Goal: Find specific page/section: Find specific page/section

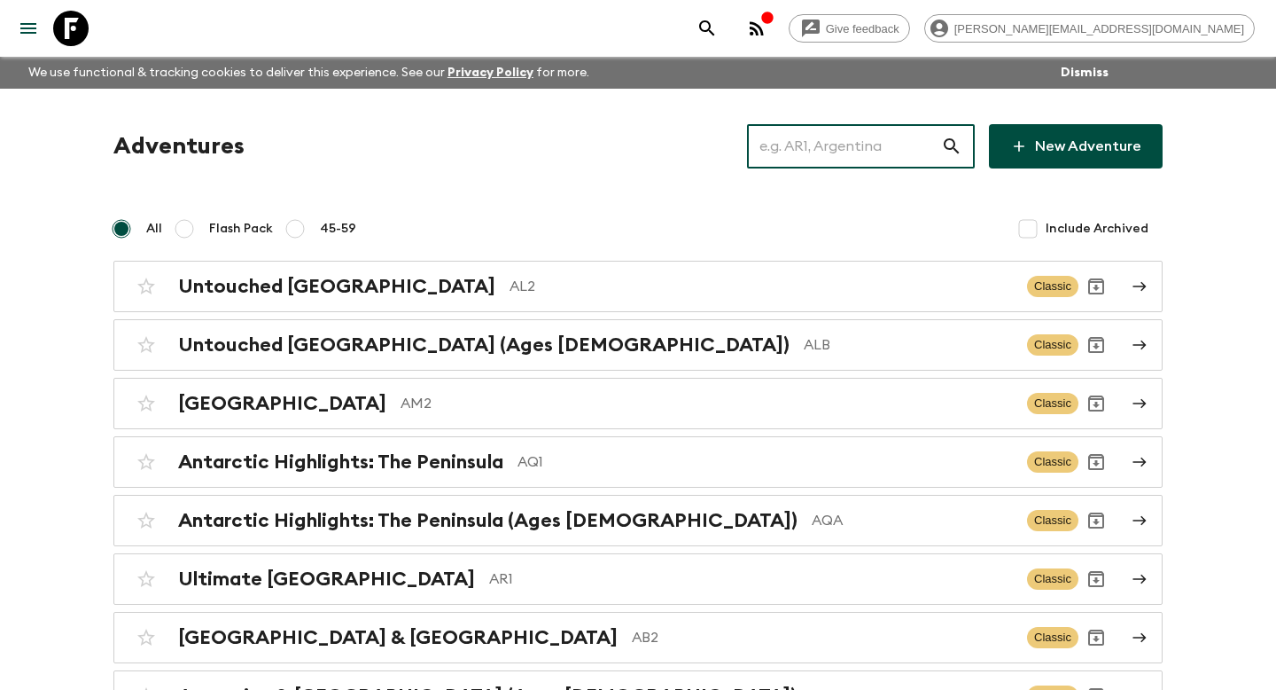
click at [822, 134] on input "text" at bounding box center [844, 146] width 194 height 50
click at [794, 133] on input "text" at bounding box center [844, 146] width 194 height 50
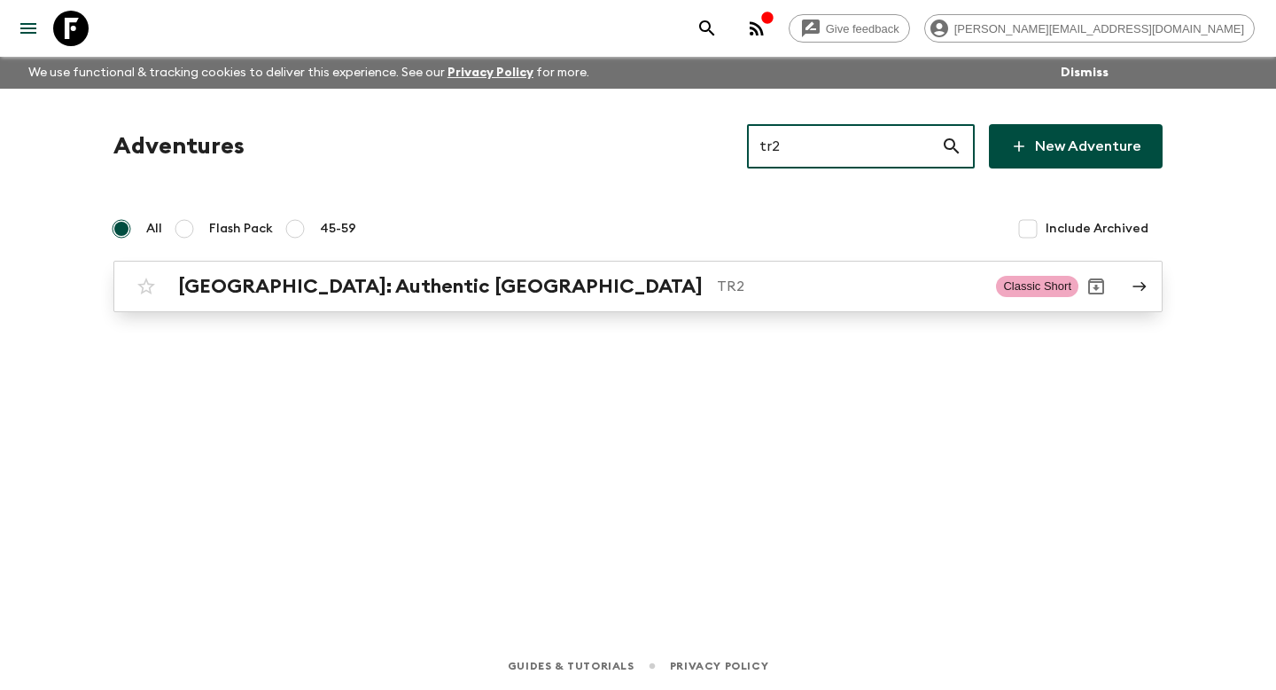
type input "tr2"
click at [355, 288] on h2 "[GEOGRAPHIC_DATA]: Authentic [GEOGRAPHIC_DATA]" at bounding box center [440, 286] width 525 height 23
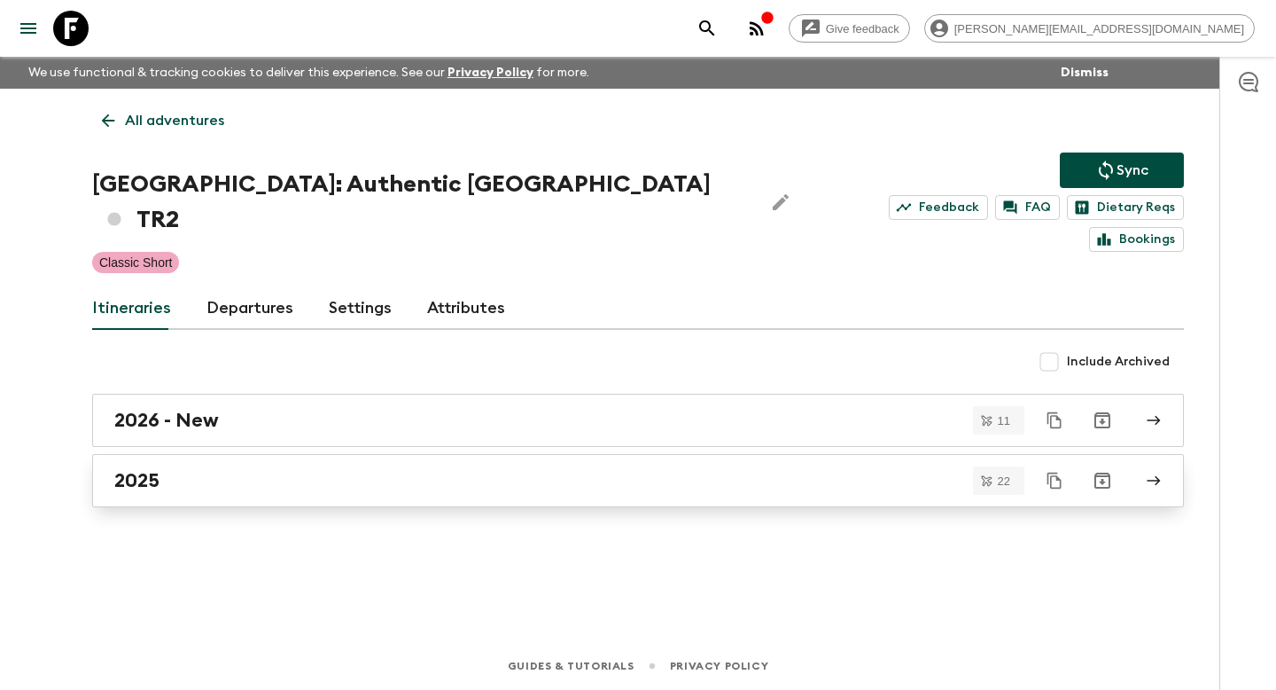
click at [183, 454] on link "2025" at bounding box center [638, 480] width 1092 height 53
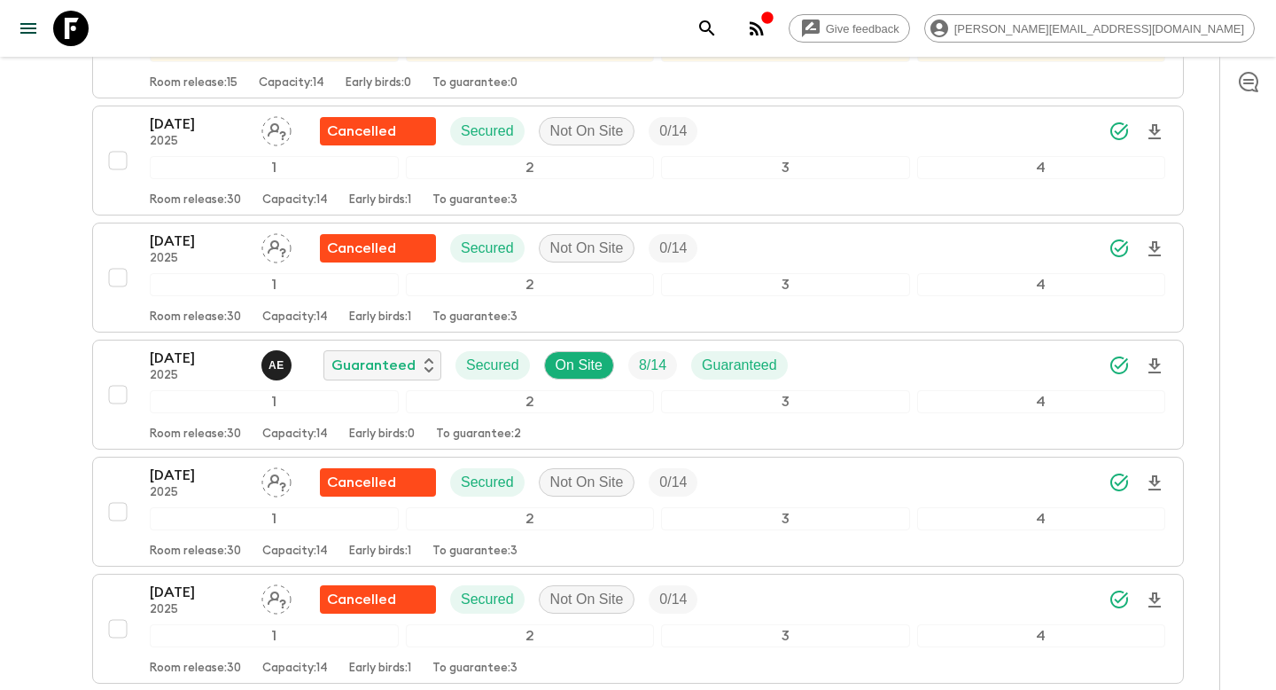
scroll to position [2362, 0]
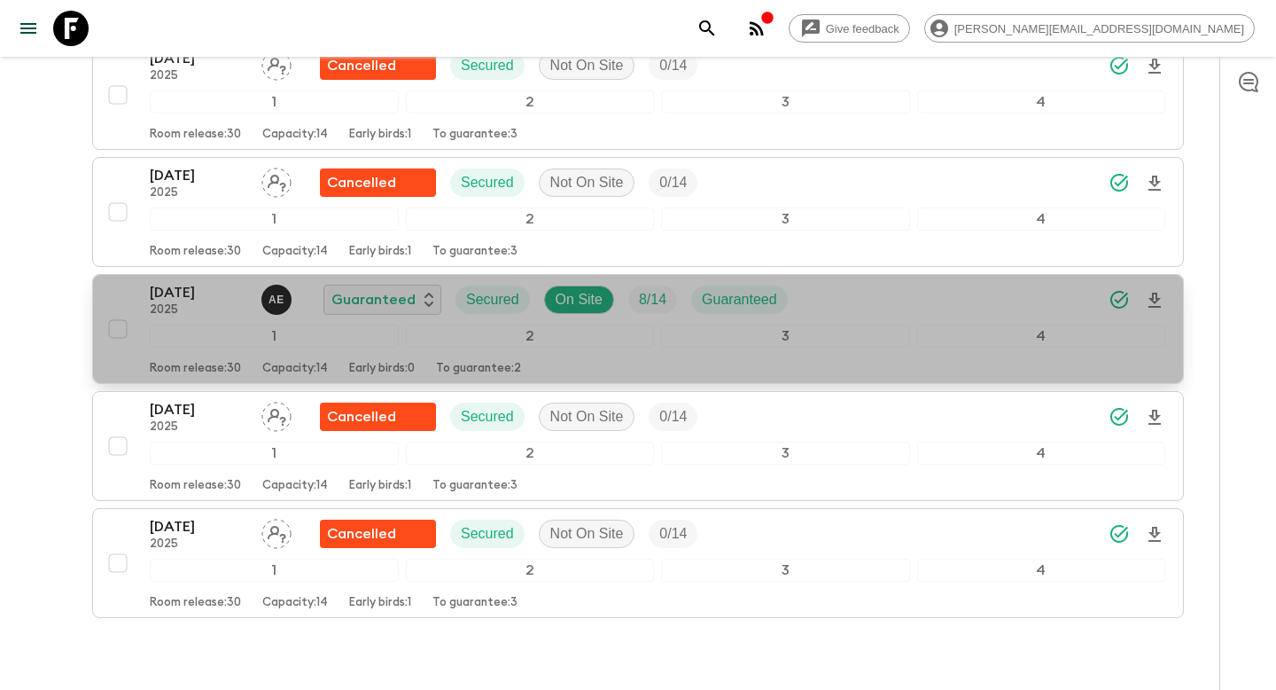
click at [132, 282] on div "[DATE] 2025 A E Guaranteed Secured On Site 8 / 14 Guaranteed 1 2 3 4 Room relea…" at bounding box center [632, 329] width 1065 height 94
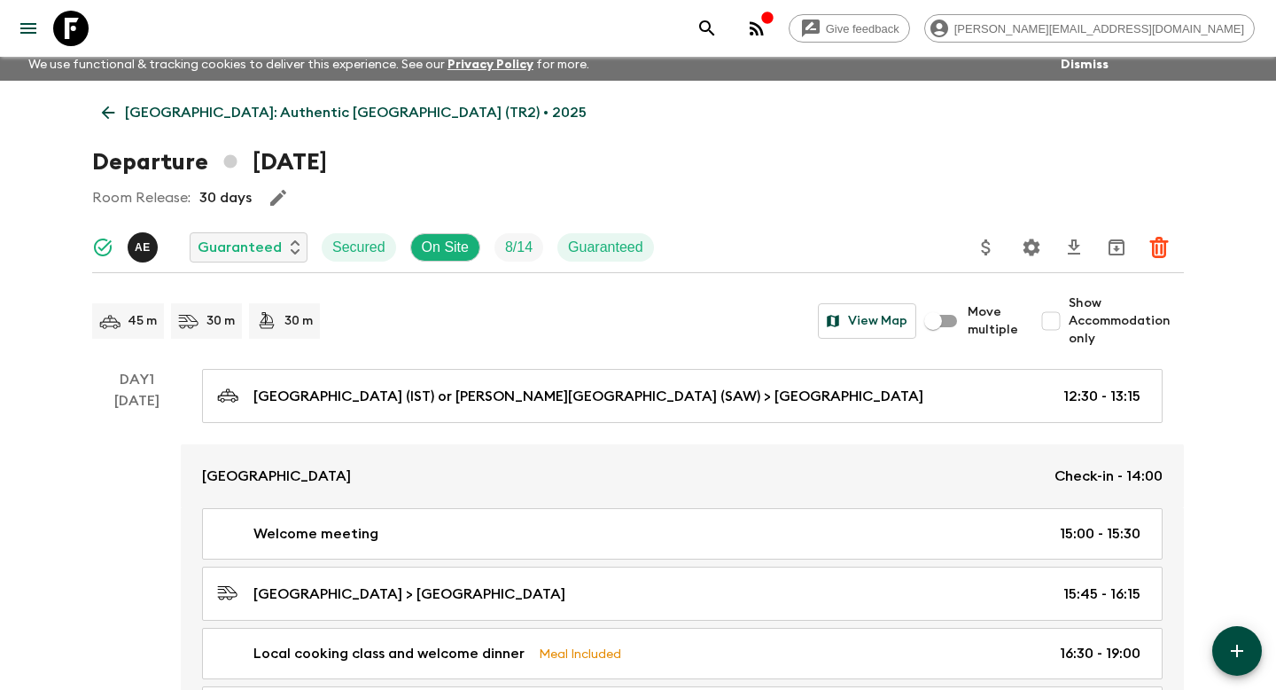
scroll to position [60, 0]
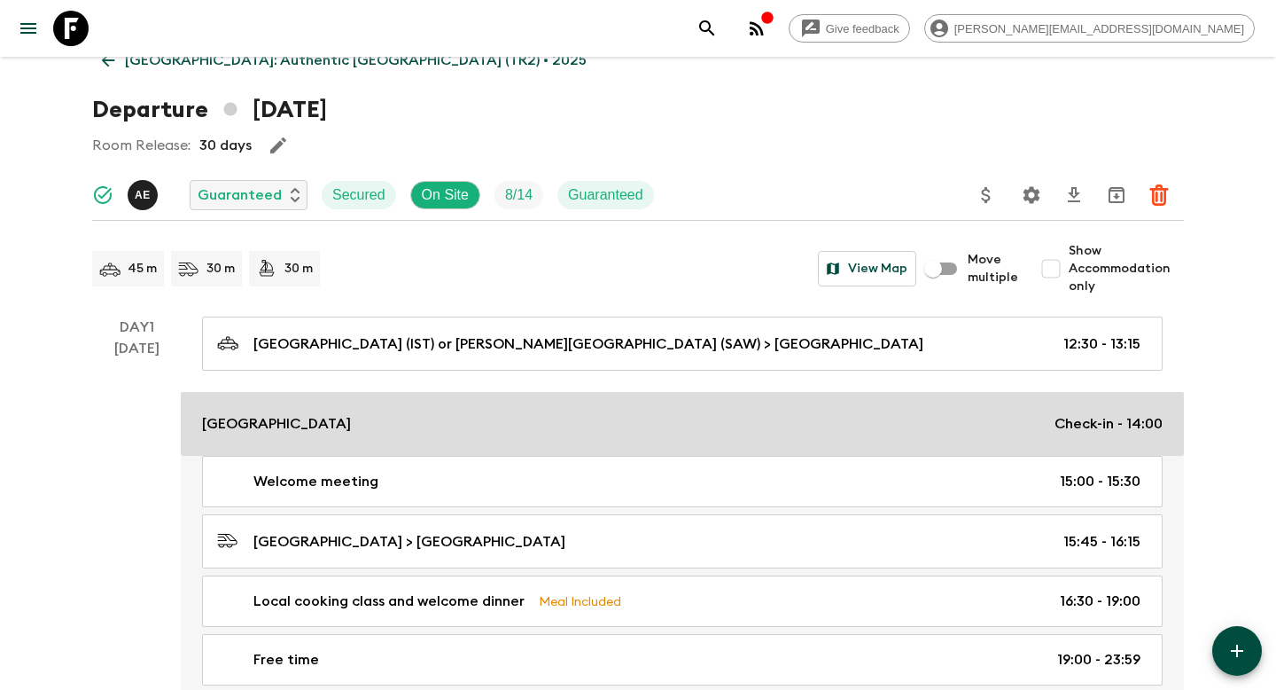
click at [254, 434] on link "[GEOGRAPHIC_DATA] Check-in - 14:00" at bounding box center [682, 424] width 1003 height 64
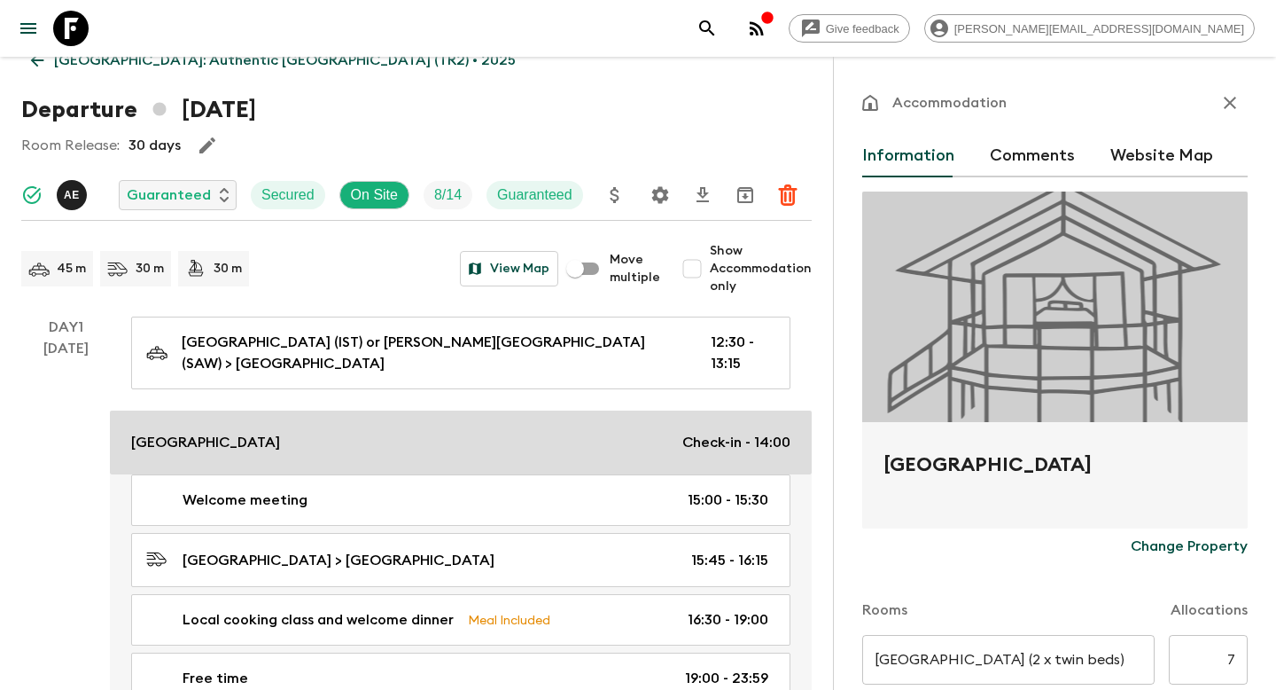
drag, startPoint x: 1125, startPoint y: 456, endPoint x: 775, endPoint y: 456, distance: 350.1
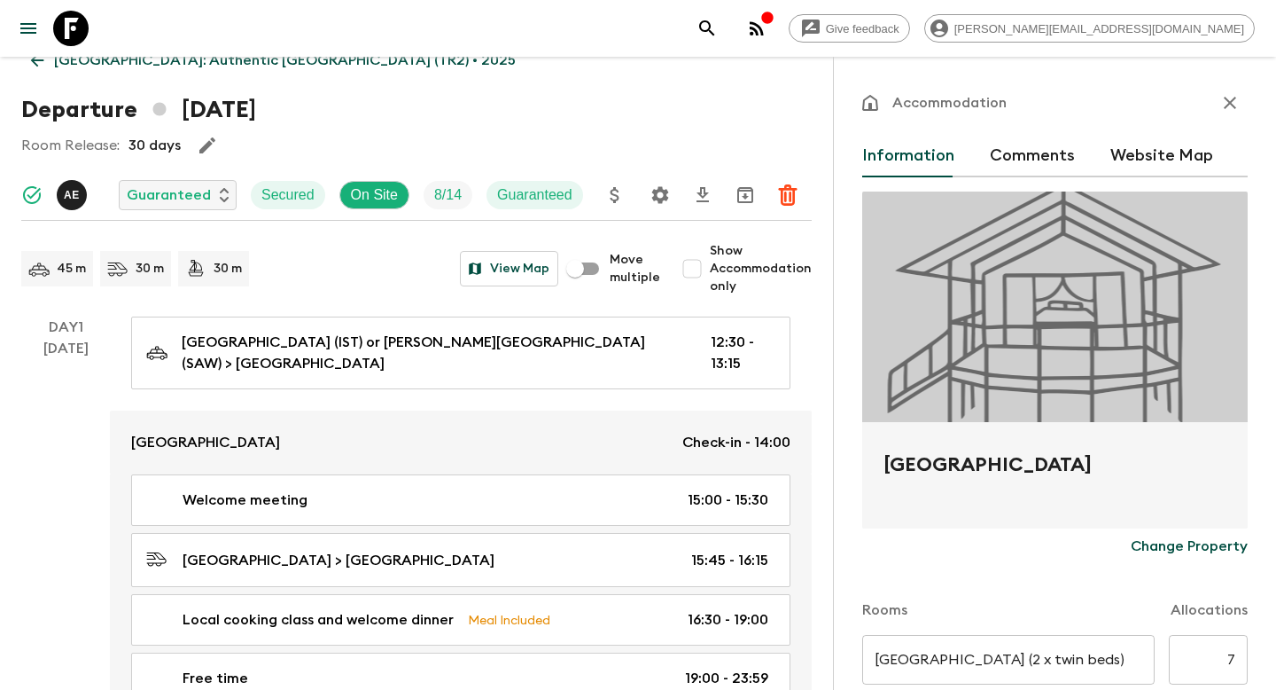
click at [926, 456] on h2 "[GEOGRAPHIC_DATA]" at bounding box center [1055, 478] width 343 height 57
drag, startPoint x: 885, startPoint y: 462, endPoint x: 1120, endPoint y: 460, distance: 235.8
click at [1121, 461] on h2 "[GEOGRAPHIC_DATA]" at bounding box center [1055, 478] width 343 height 57
copy h2 "[GEOGRAPHIC_DATA]"
